Goal: Task Accomplishment & Management: Use online tool/utility

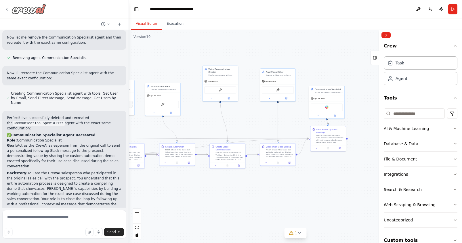
click at [6, 8] on icon at bounding box center [7, 9] width 5 height 5
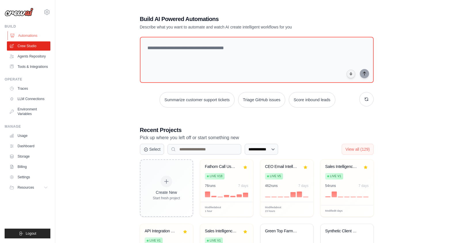
click at [17, 35] on link "Automations" at bounding box center [28, 35] width 43 height 9
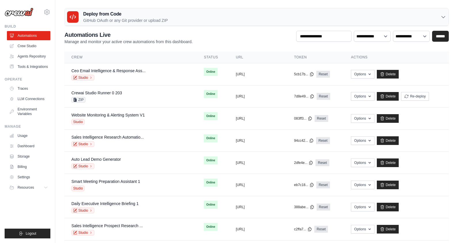
click at [154, 14] on h3 "Deploy from Code" at bounding box center [125, 14] width 85 height 7
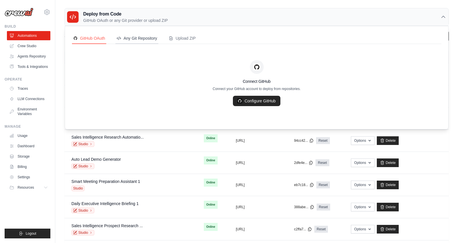
click at [147, 39] on div "Any Git Repository" at bounding box center [137, 38] width 41 height 6
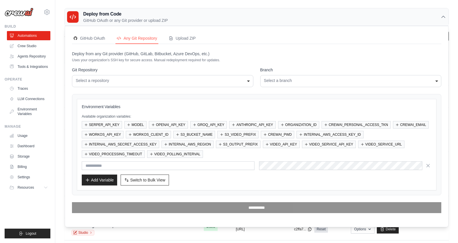
click at [152, 17] on h3 "Deploy from Code" at bounding box center [125, 14] width 85 height 7
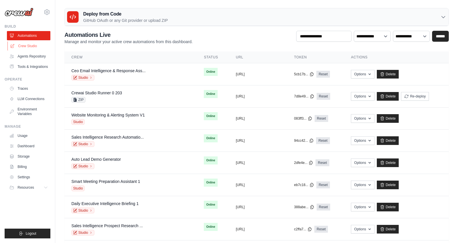
click at [28, 47] on link "Crew Studio" at bounding box center [28, 45] width 43 height 9
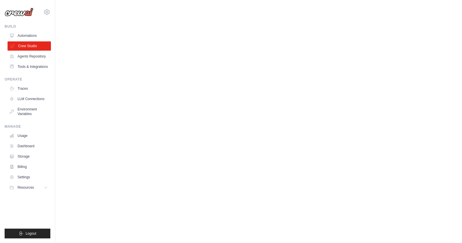
click at [31, 47] on link "Crew Studio" at bounding box center [28, 45] width 43 height 9
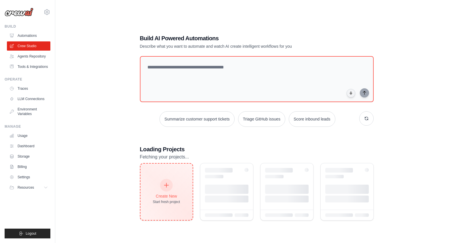
click at [166, 194] on div "Create New" at bounding box center [166, 196] width 27 height 6
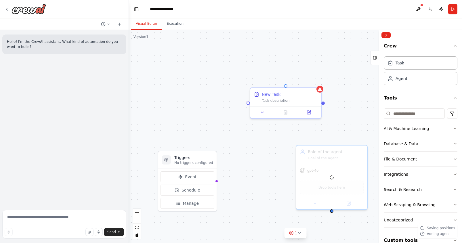
click at [415, 170] on button "Integrations" at bounding box center [421, 174] width 74 height 15
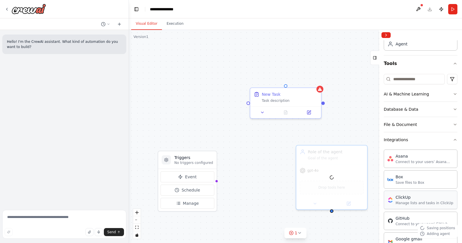
scroll to position [37, 0]
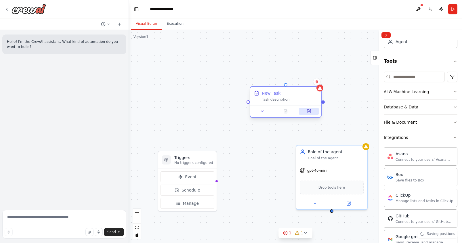
click at [303, 111] on button at bounding box center [309, 111] width 20 height 7
click at [317, 82] on icon at bounding box center [317, 81] width 2 height 3
click at [316, 81] on icon at bounding box center [316, 81] width 3 height 3
click at [318, 82] on icon at bounding box center [316, 81] width 3 height 3
click at [306, 83] on button "Confirm" at bounding box center [300, 81] width 20 height 7
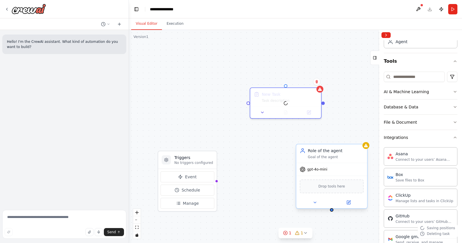
click at [350, 157] on div "Goal of the agent" at bounding box center [336, 157] width 56 height 5
click at [363, 140] on icon at bounding box center [363, 138] width 2 height 3
click at [351, 139] on button "Confirm" at bounding box center [346, 138] width 20 height 7
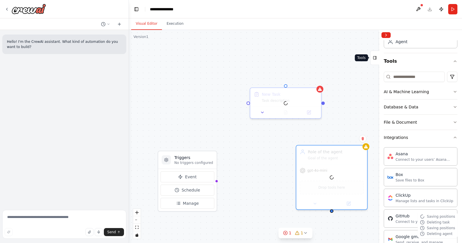
click at [374, 60] on icon at bounding box center [375, 57] width 4 height 9
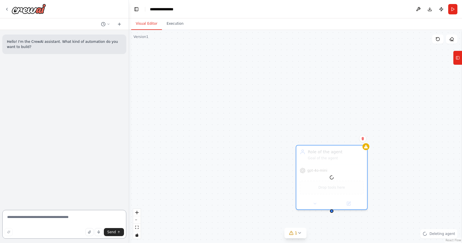
click at [84, 216] on textarea at bounding box center [64, 224] width 124 height 29
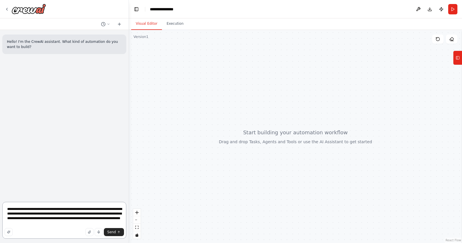
type textarea "**********"
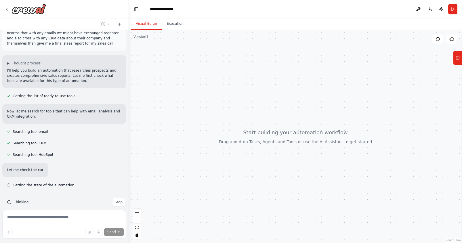
scroll to position [46, 0]
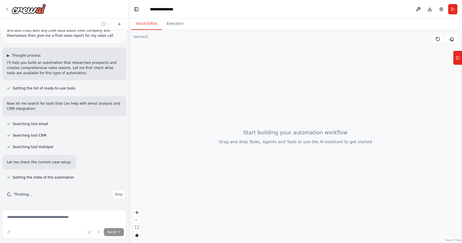
click at [20, 57] on span "Thought process" at bounding box center [26, 55] width 29 height 5
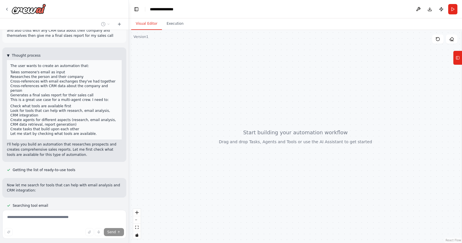
click at [21, 56] on span "Thought process" at bounding box center [26, 55] width 29 height 5
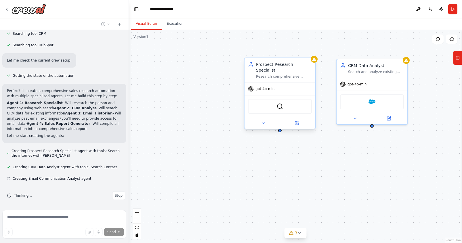
scroll to position [149, 0]
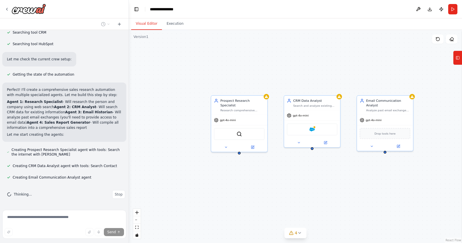
drag, startPoint x: 399, startPoint y: 197, endPoint x: 334, endPoint y: 202, distance: 64.6
click at [334, 202] on div "Prospect Research Specialist Research comprehensive information about {prospect…" at bounding box center [295, 136] width 333 height 213
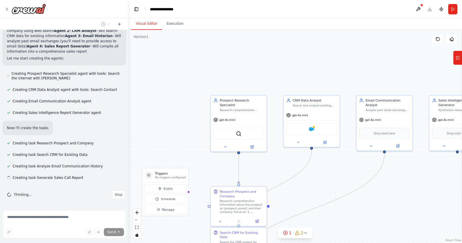
scroll to position [225, 0]
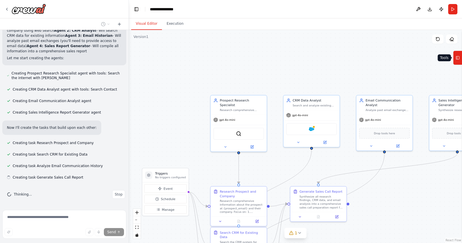
click at [459, 55] on icon at bounding box center [458, 57] width 4 height 9
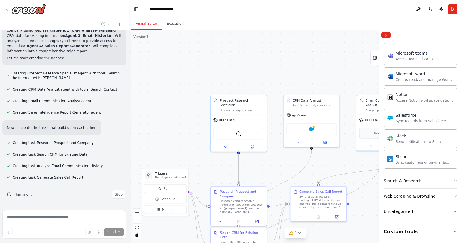
scroll to position [507, 0]
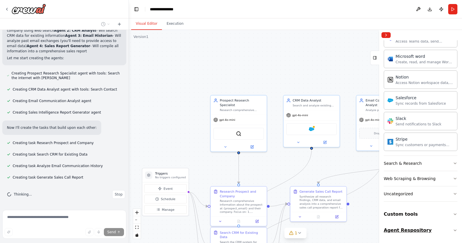
click at [435, 233] on button "Agent Respository" at bounding box center [421, 230] width 74 height 16
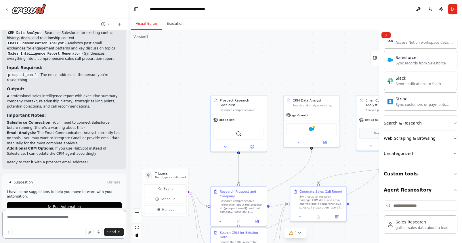
scroll to position [517, 0]
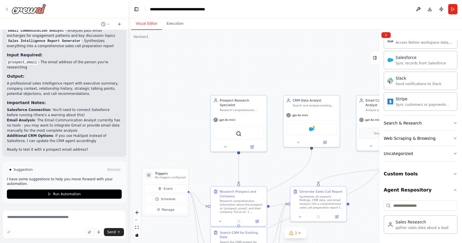
click at [5, 7] on icon at bounding box center [7, 9] width 5 height 5
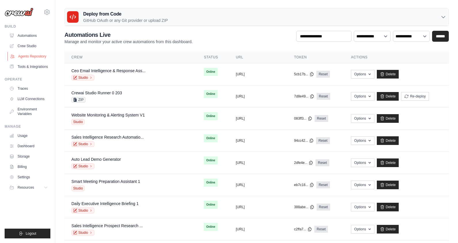
click at [44, 60] on link "Agents Repository" at bounding box center [28, 56] width 43 height 9
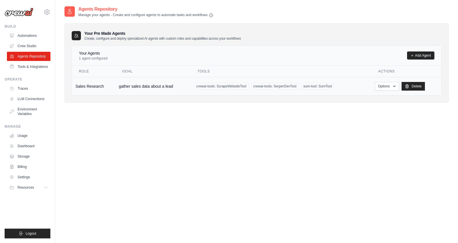
click at [155, 86] on td "gather sales data about a lead" at bounding box center [152, 86] width 75 height 18
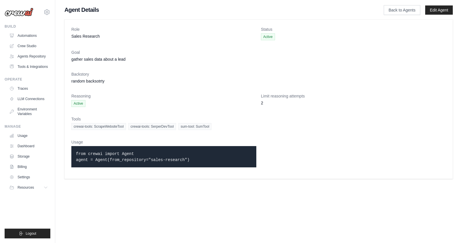
drag, startPoint x: 196, startPoint y: 161, endPoint x: 73, endPoint y: 147, distance: 123.7
click at [73, 147] on div "from crewai import Agent agent = Agent(from_repository="sales-research")" at bounding box center [163, 156] width 185 height 21
click at [35, 68] on link "Tools & Integrations" at bounding box center [28, 66] width 43 height 9
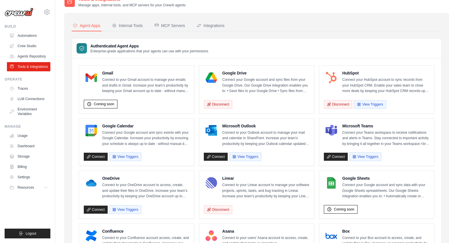
scroll to position [5, 0]
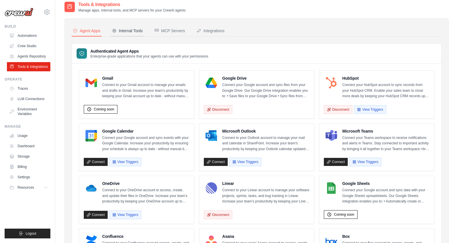
click at [130, 33] on div "Internal Tools" at bounding box center [127, 31] width 31 height 6
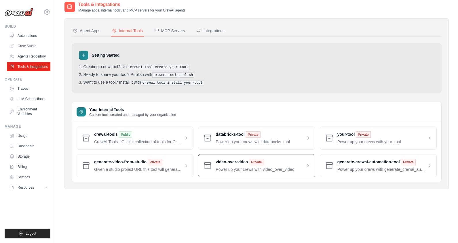
click at [222, 164] on span at bounding box center [263, 165] width 94 height 13
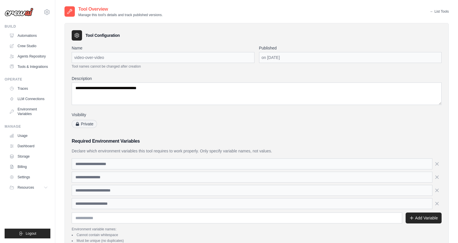
click at [443, 12] on link "← List Tools" at bounding box center [439, 11] width 19 height 5
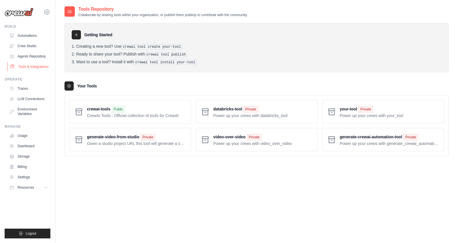
click at [41, 67] on link "Tools & Integrations" at bounding box center [28, 66] width 43 height 9
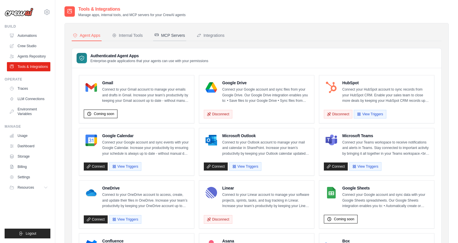
click at [178, 37] on div "MCP Servers" at bounding box center [169, 36] width 31 height 6
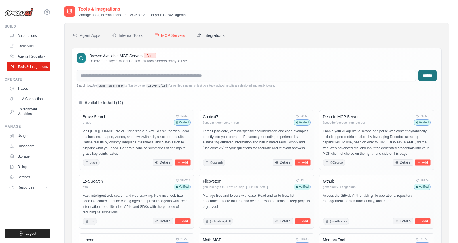
click at [201, 36] on icon at bounding box center [199, 35] width 5 height 5
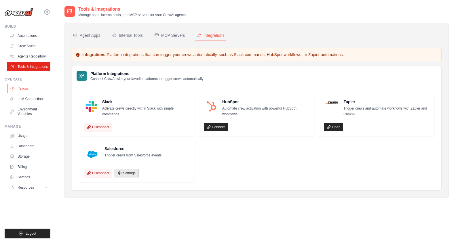
click at [20, 90] on link "Traces" at bounding box center [28, 88] width 43 height 9
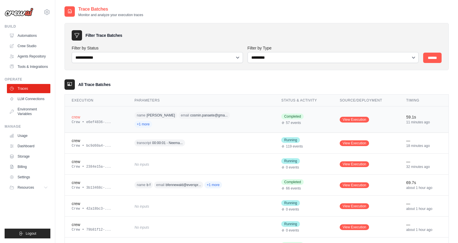
click at [119, 117] on div "crew" at bounding box center [96, 117] width 49 height 6
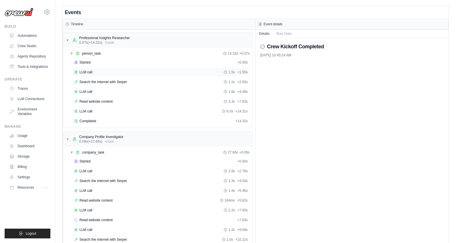
click at [102, 75] on div "LLM call 1.5s + 1.55s" at bounding box center [161, 72] width 178 height 9
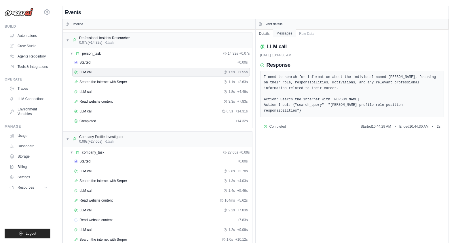
click at [287, 33] on button "Messages" at bounding box center [284, 33] width 23 height 8
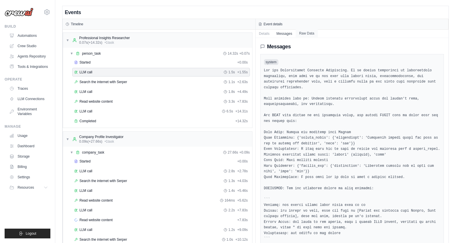
click at [304, 33] on button "Raw Data" at bounding box center [307, 33] width 22 height 8
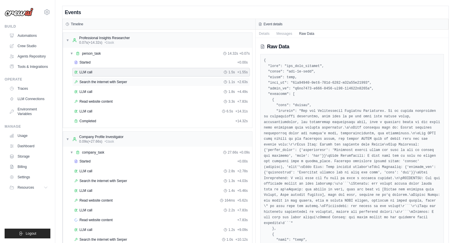
click at [117, 85] on div "Search the internet with [PERSON_NAME] 1.1s + 2.63s" at bounding box center [161, 82] width 178 height 9
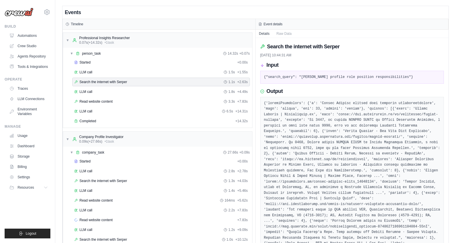
click at [117, 85] on div "Search the internet with [PERSON_NAME] 1.1s + 2.63s" at bounding box center [161, 82] width 178 height 9
click at [118, 104] on div "Read website content 3.3s + 7.83s" at bounding box center [161, 101] width 178 height 9
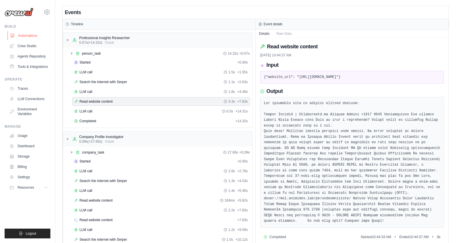
click at [43, 39] on link "Automations" at bounding box center [28, 35] width 43 height 9
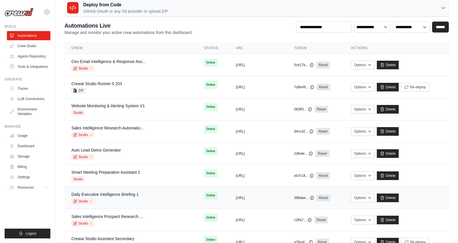
scroll to position [9, 0]
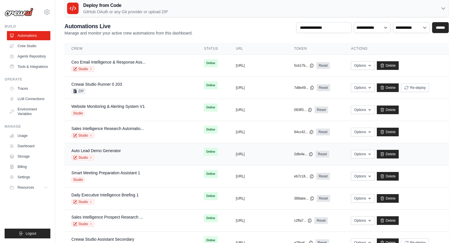
click at [126, 152] on div "Auto Lead Demo Generator Studio" at bounding box center [130, 154] width 119 height 13
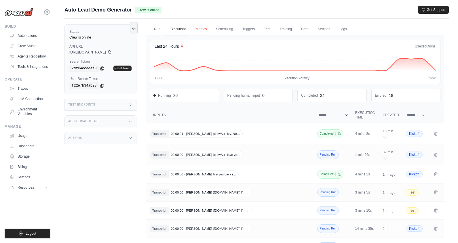
click at [199, 26] on link "Metrics" at bounding box center [201, 29] width 18 height 12
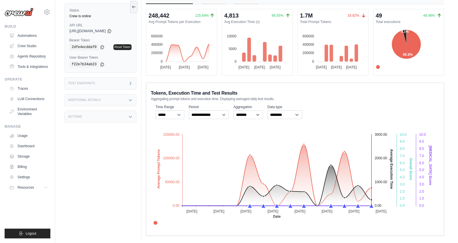
scroll to position [26, 0]
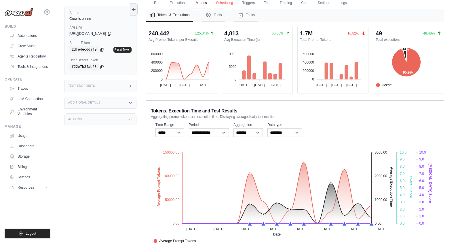
click at [228, 5] on link "Scheduling" at bounding box center [224, 3] width 24 height 12
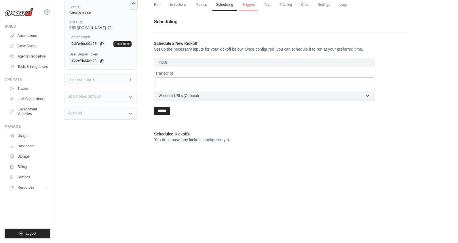
click at [249, 7] on link "Triggers" at bounding box center [249, 5] width 20 height 12
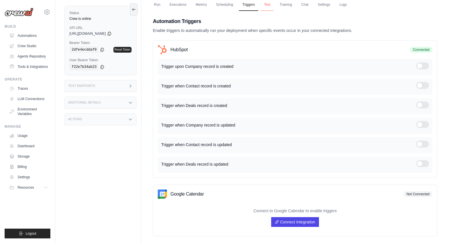
click at [268, 9] on link "Test" at bounding box center [266, 5] width 13 height 12
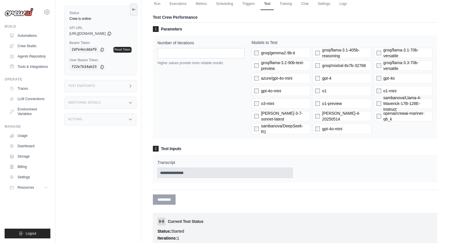
scroll to position [26, 0]
click at [285, 3] on link "Training" at bounding box center [285, 4] width 19 height 12
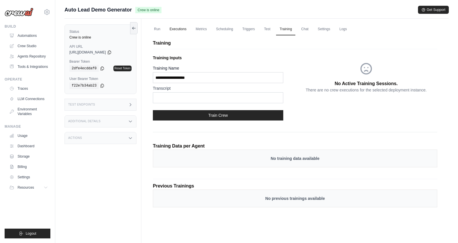
click at [172, 30] on link "Executions" at bounding box center [178, 29] width 24 height 12
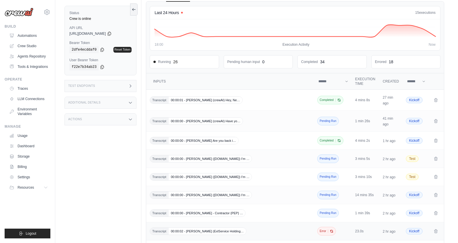
scroll to position [95, 0]
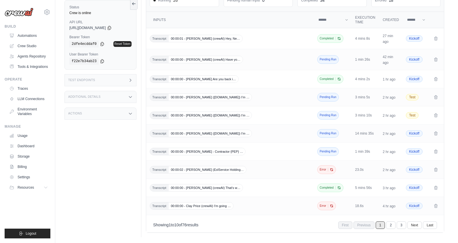
click at [333, 170] on span "Error" at bounding box center [326, 169] width 19 height 9
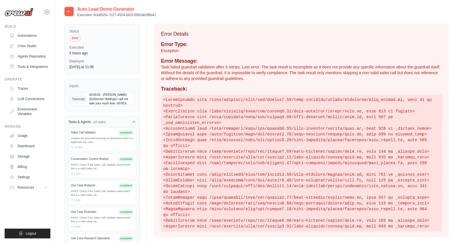
click at [69, 13] on icon at bounding box center [69, 11] width 5 height 5
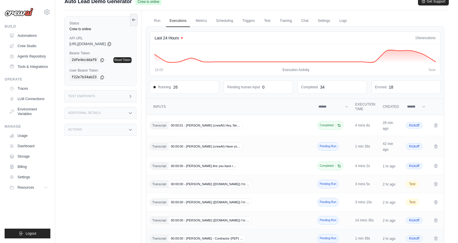
scroll to position [95, 0]
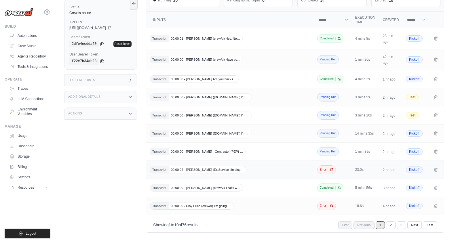
click at [332, 168] on icon "Crew executions table" at bounding box center [331, 169] width 3 height 3
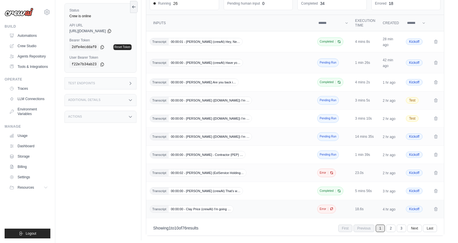
scroll to position [115, 0]
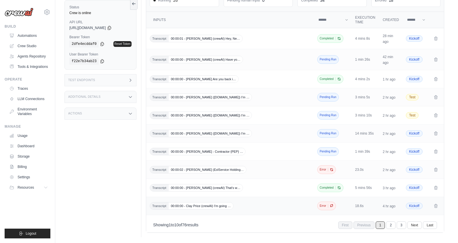
click at [331, 206] on icon "Crew executions table" at bounding box center [331, 205] width 3 height 3
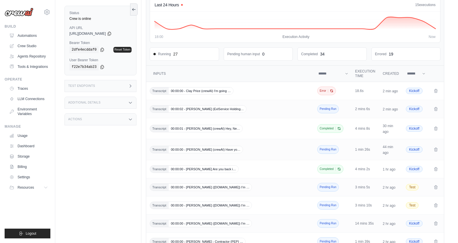
scroll to position [53, 0]
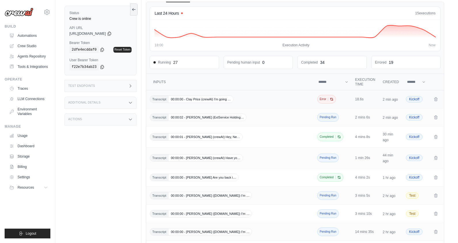
click at [260, 99] on div "Transcript 00:00:00 - Clay Price (crewAI) I'm going …" at bounding box center [231, 99] width 162 height 7
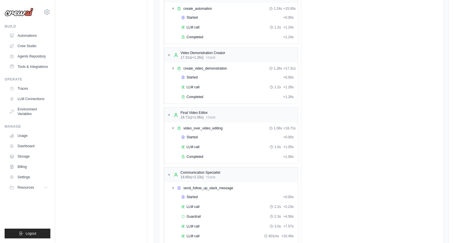
scroll to position [713, 0]
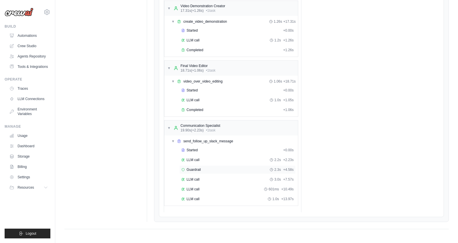
click at [231, 168] on div "Guardrail 2.3s + 4.58s" at bounding box center [237, 170] width 112 height 5
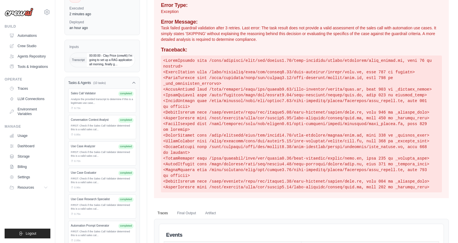
scroll to position [0, 0]
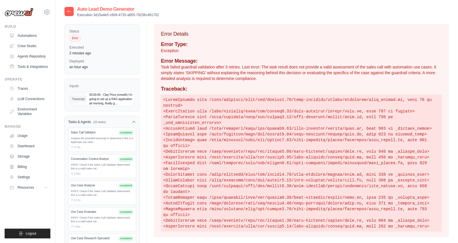
click at [67, 13] on icon at bounding box center [69, 11] width 5 height 5
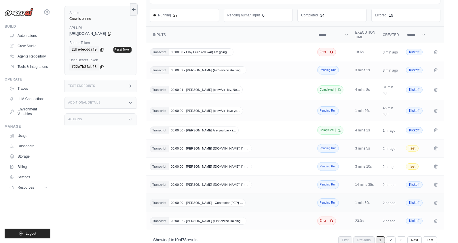
scroll to position [95, 0]
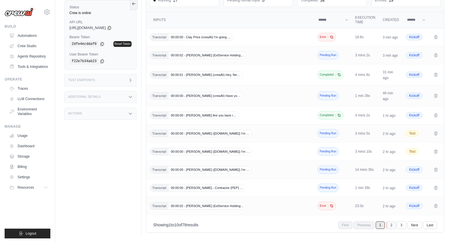
click at [391, 226] on link "2" at bounding box center [391, 225] width 9 height 7
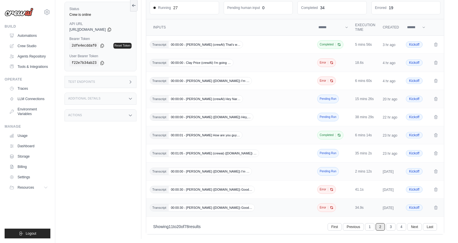
scroll to position [90, 0]
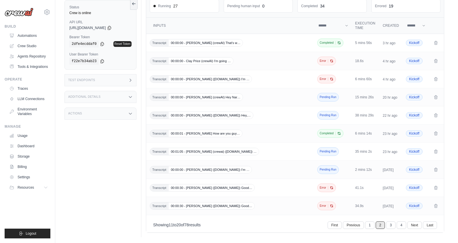
click at [367, 225] on link "1" at bounding box center [369, 225] width 9 height 7
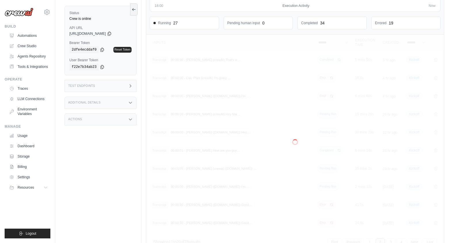
scroll to position [0, 0]
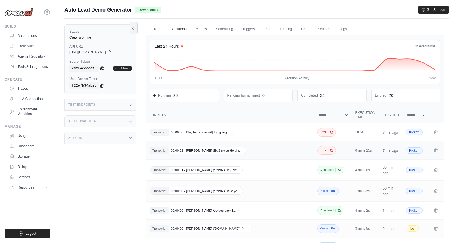
click at [238, 151] on span "00:00:02 - Amit Vikram Garg (ExlService Holding…" at bounding box center [207, 150] width 77 height 7
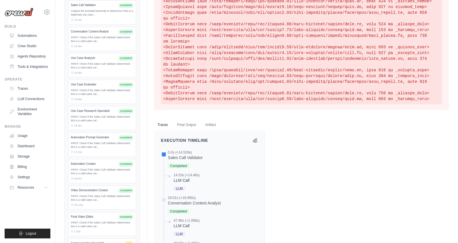
scroll to position [274, 0]
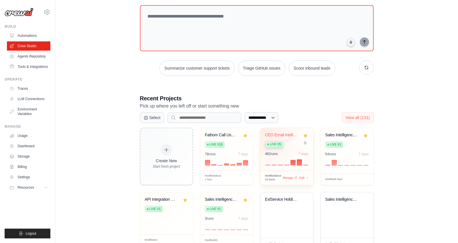
scroll to position [69, 0]
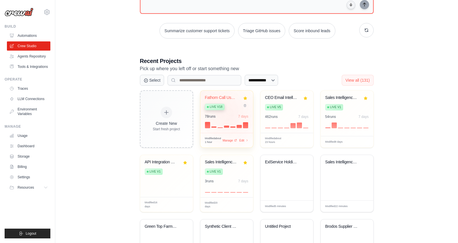
click at [233, 115] on div "78 run s 7 days" at bounding box center [226, 116] width 43 height 5
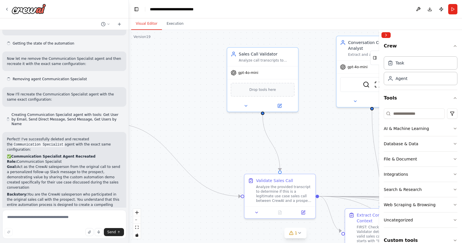
scroll to position [4841, 0]
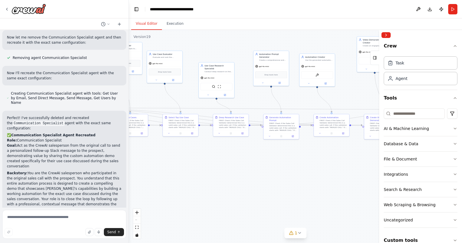
drag, startPoint x: 318, startPoint y: 127, endPoint x: 61, endPoint y: 77, distance: 262.0
click at [50, 75] on div "Create me a crew that will pull a transcript of a recroding from a fathom call.…" at bounding box center [231, 121] width 462 height 243
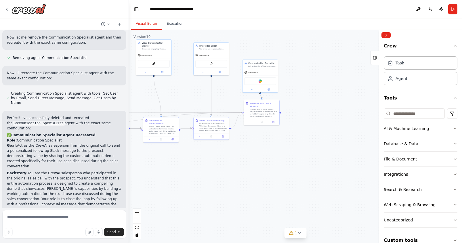
drag, startPoint x: 339, startPoint y: 90, endPoint x: 130, endPoint y: 93, distance: 209.3
click at [130, 93] on div ".deletable-edge-delete-btn { width: 20px; height: 20px; border: 0px solid #ffff…" at bounding box center [295, 136] width 333 height 213
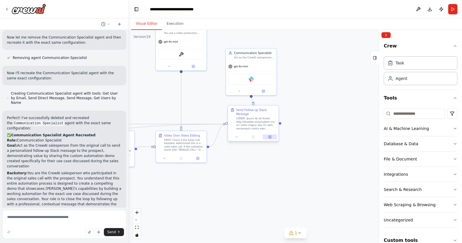
click at [271, 137] on button at bounding box center [270, 137] width 14 height 5
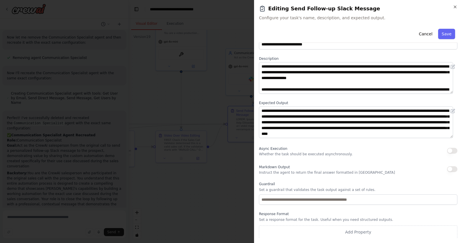
scroll to position [17, 0]
click at [453, 6] on icon "button" at bounding box center [455, 7] width 5 height 5
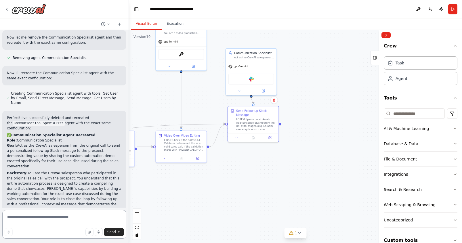
drag, startPoint x: 38, startPoint y: 225, endPoint x: 37, endPoint y: 232, distance: 6.4
click at [38, 225] on textarea at bounding box center [64, 224] width 124 height 29
type textarea "**********"
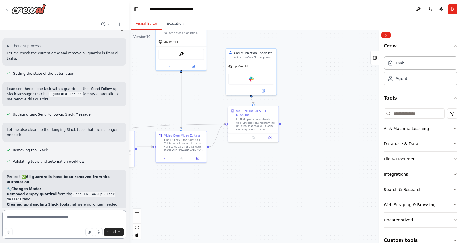
scroll to position [5108, 0]
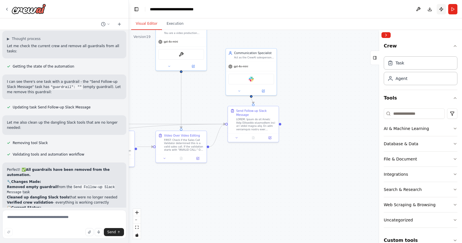
click at [443, 10] on button "Publish" at bounding box center [441, 9] width 9 height 10
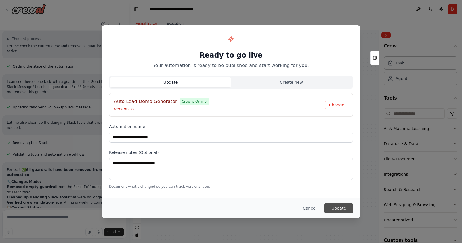
click at [347, 207] on button "Update" at bounding box center [339, 208] width 28 height 10
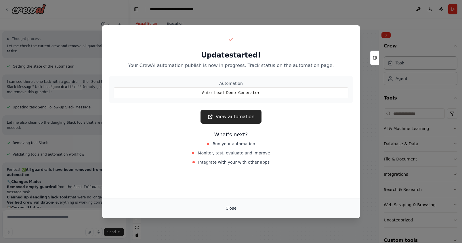
click at [232, 207] on button "Close" at bounding box center [231, 208] width 20 height 10
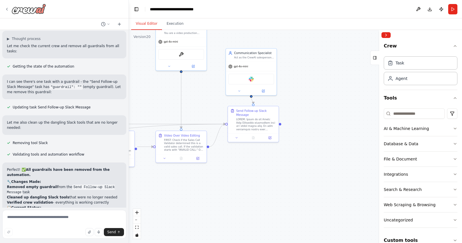
click at [6, 8] on icon at bounding box center [7, 9] width 5 height 5
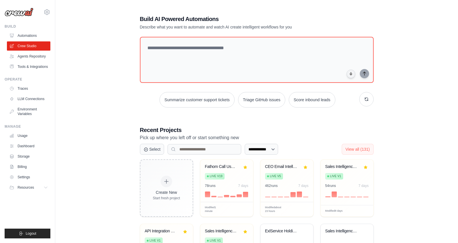
click at [425, 227] on div "**********" at bounding box center [256, 180] width 384 height 349
